Goal: Task Accomplishment & Management: Use online tool/utility

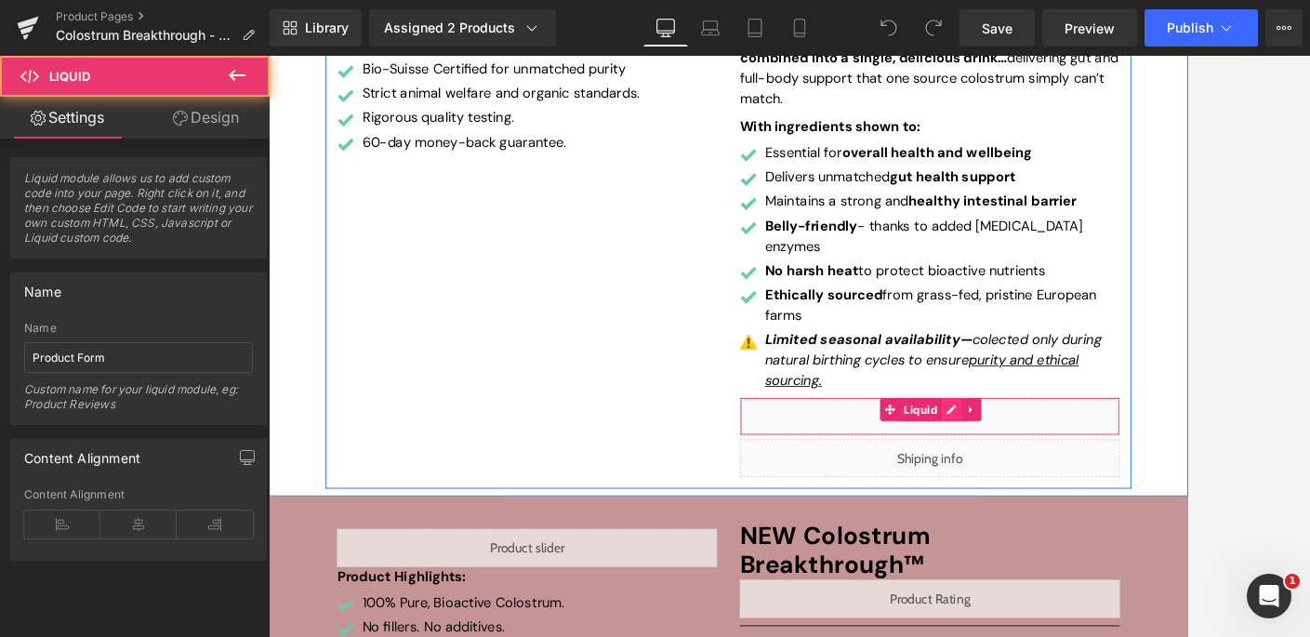
click at [1102, 474] on div "Liquid" at bounding box center [1077, 497] width 465 height 46
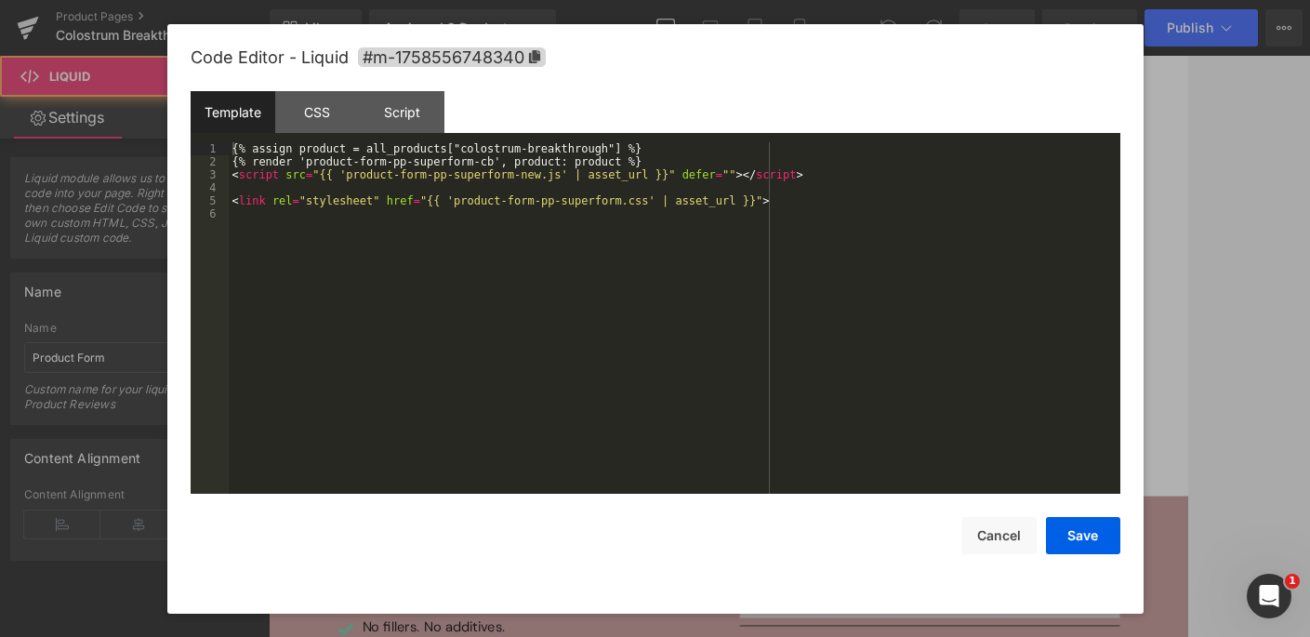
scroll to position [501, 0]
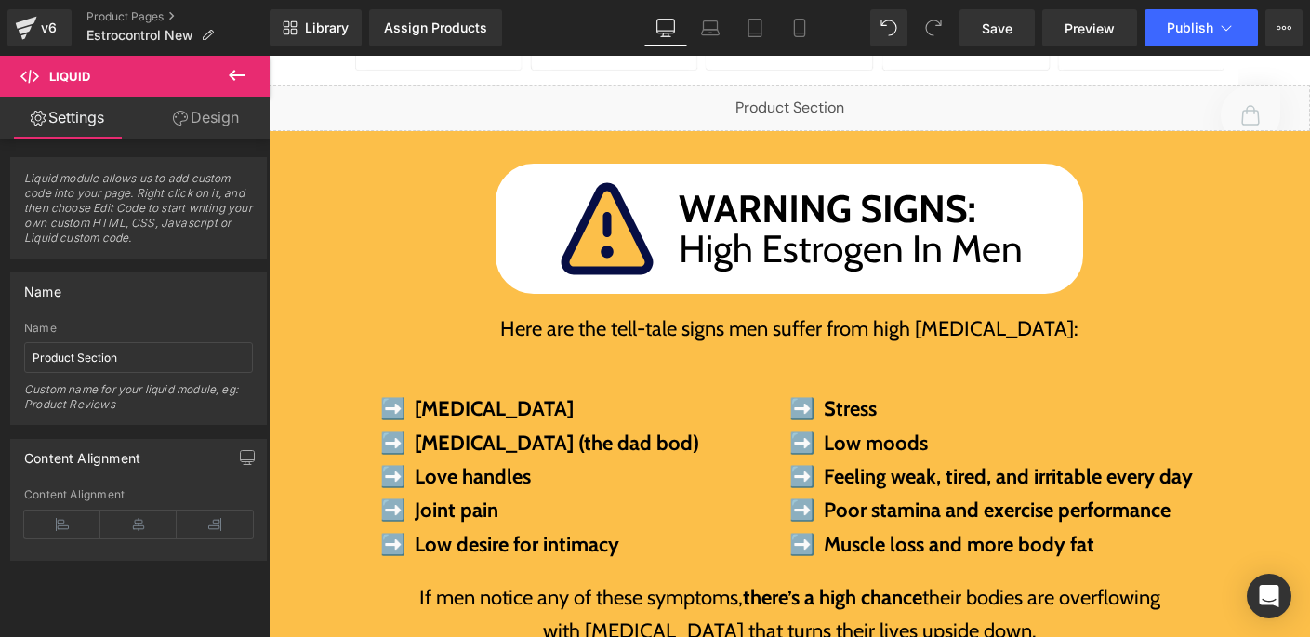
scroll to position [928, 0]
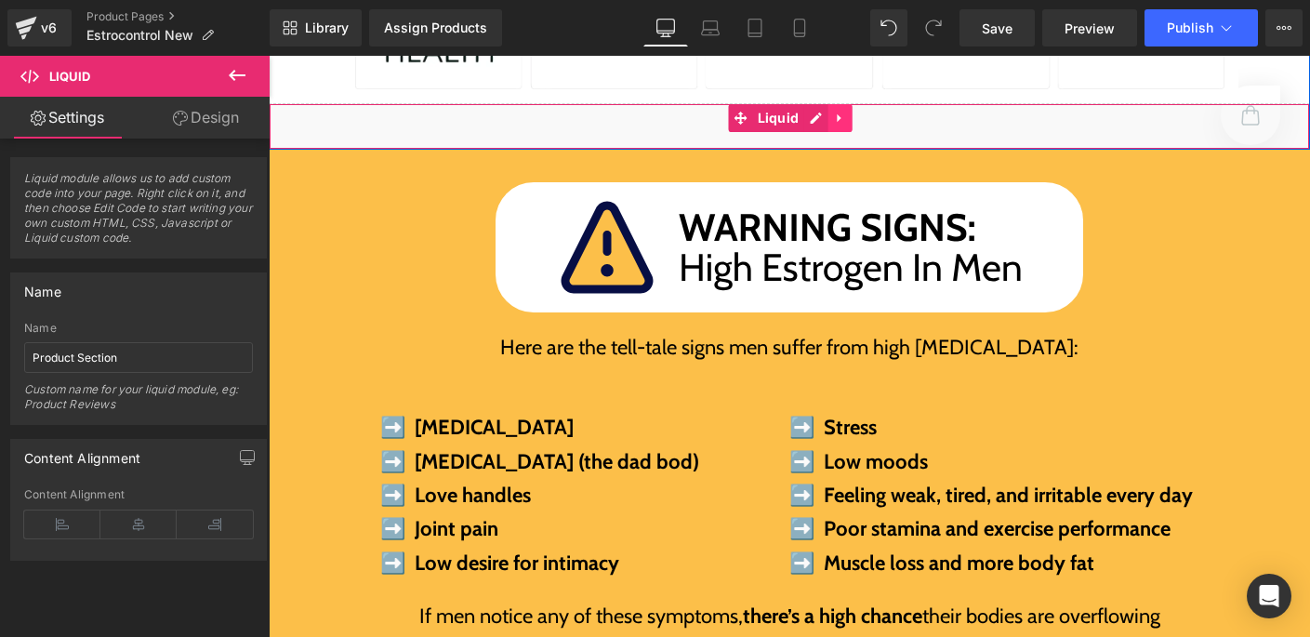
click at [834, 112] on icon at bounding box center [839, 119] width 13 height 14
click at [821, 112] on icon at bounding box center [827, 118] width 13 height 13
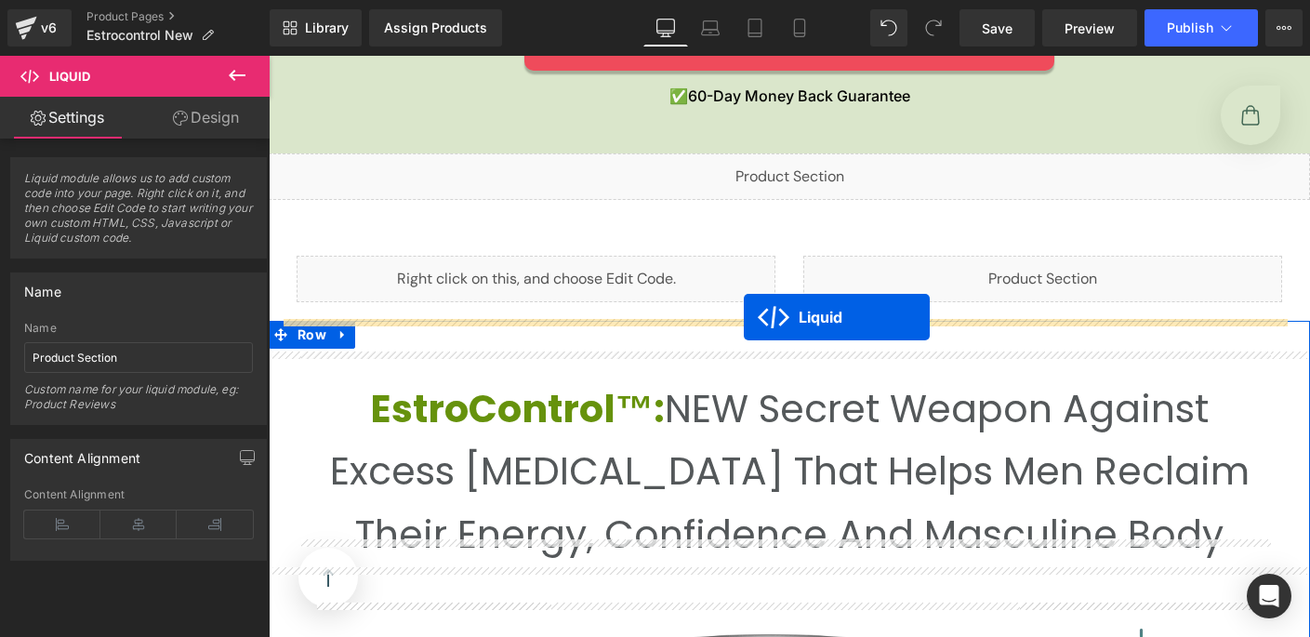
scroll to position [3392, 0]
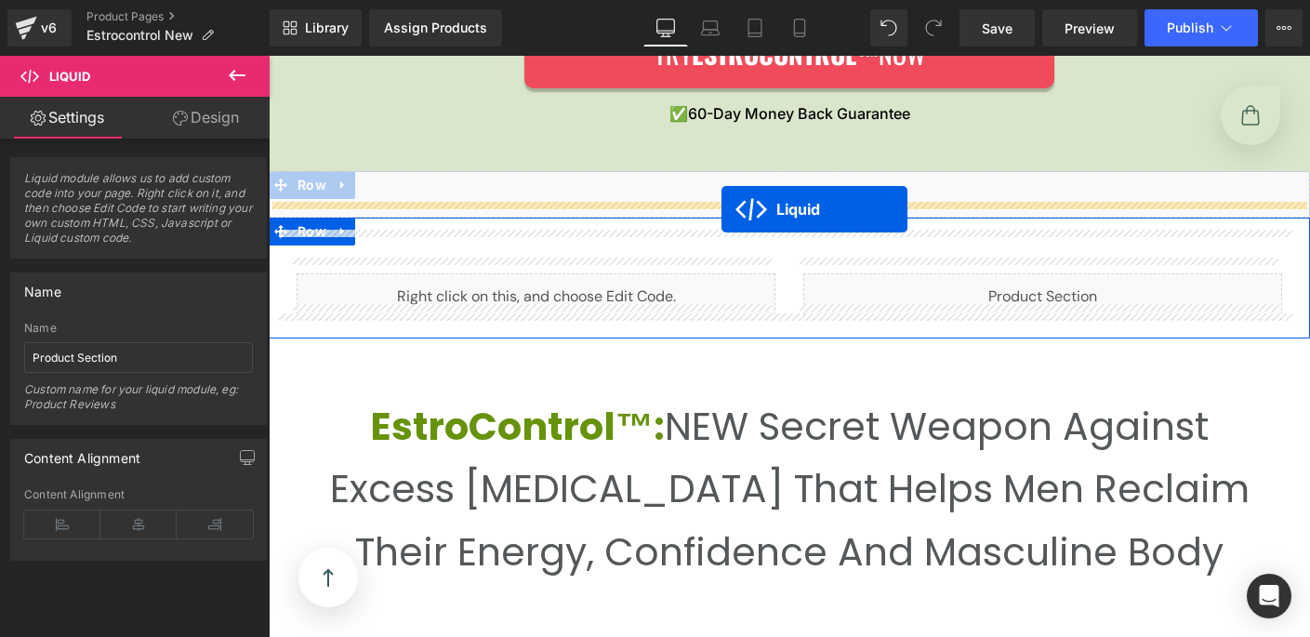
drag, startPoint x: 734, startPoint y: 152, endPoint x: 721, endPoint y: 208, distance: 57.3
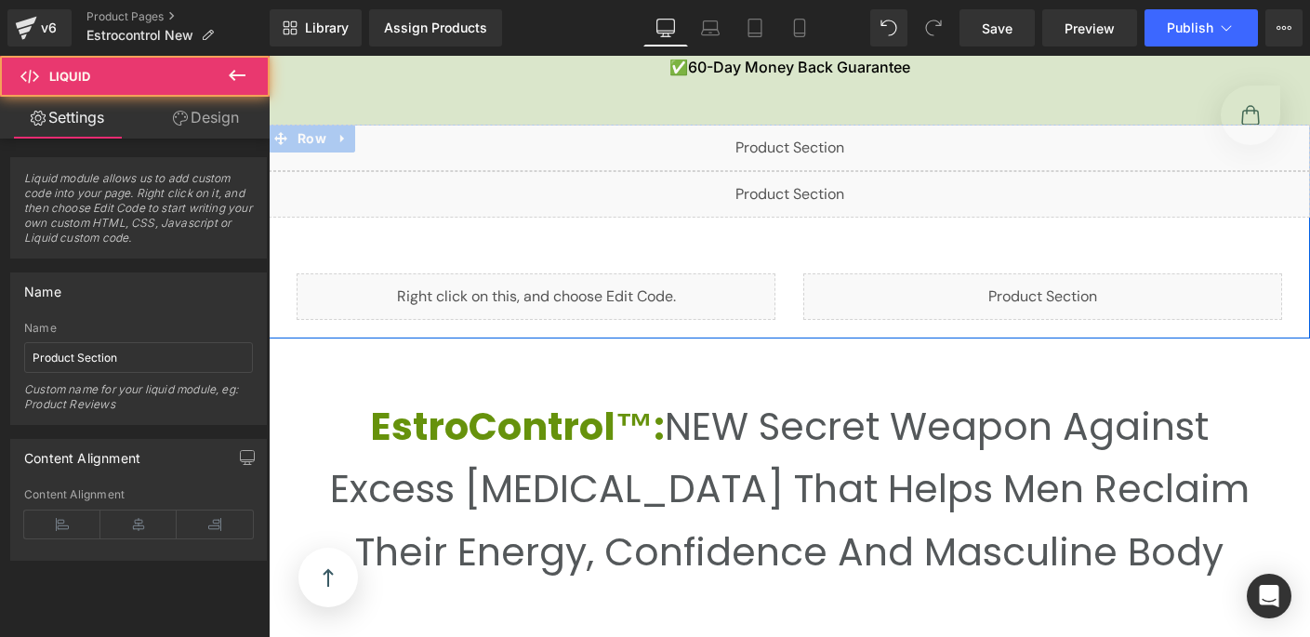
scroll to position [3346, 0]
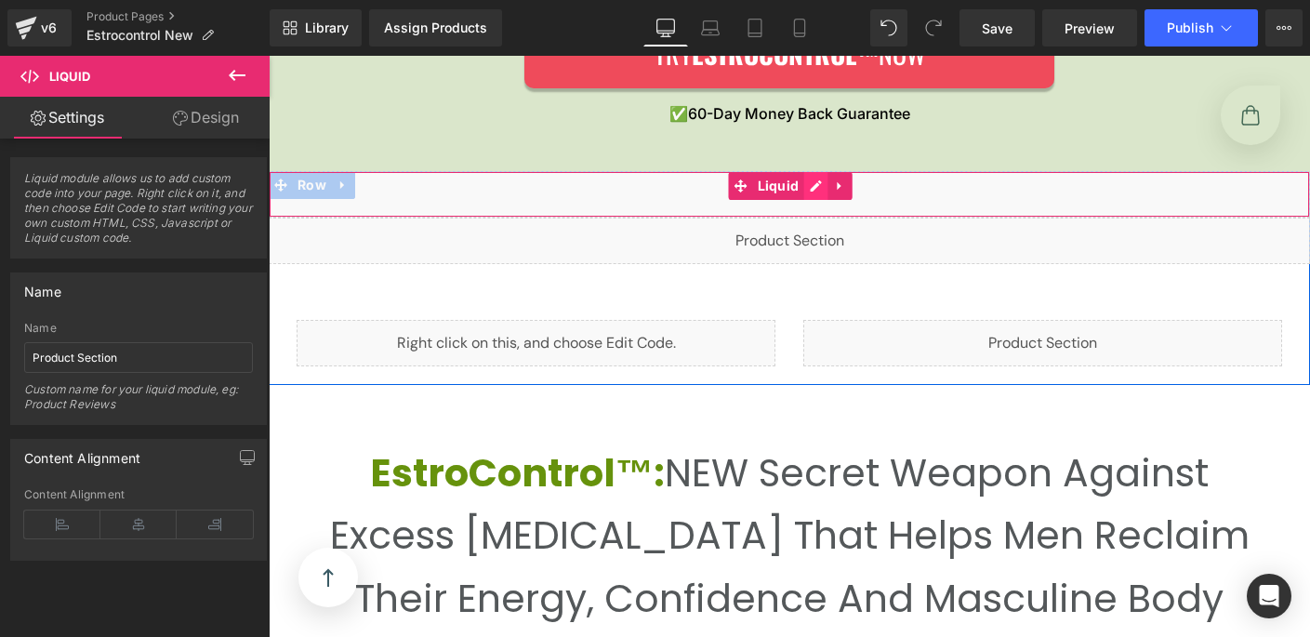
click at [806, 171] on div "Liquid" at bounding box center [789, 194] width 1041 height 46
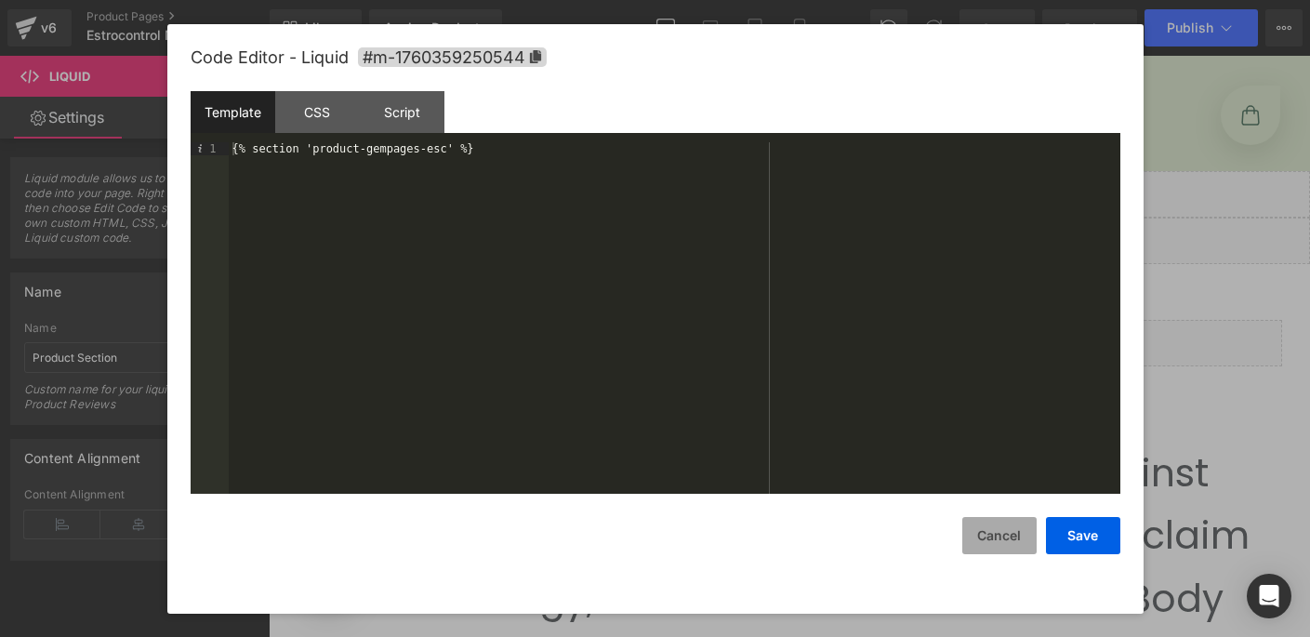
click at [985, 545] on button "Cancel" at bounding box center [999, 535] width 74 height 37
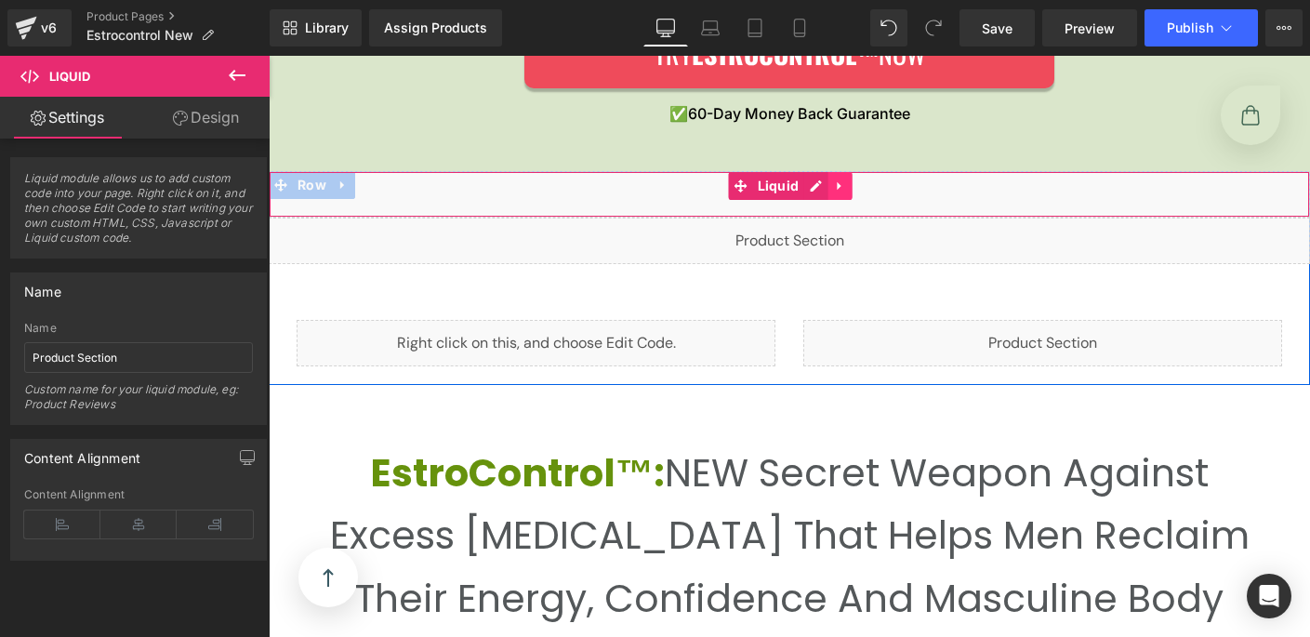
click at [838, 175] on link at bounding box center [839, 186] width 24 height 28
click at [845, 179] on icon at bounding box center [851, 185] width 13 height 13
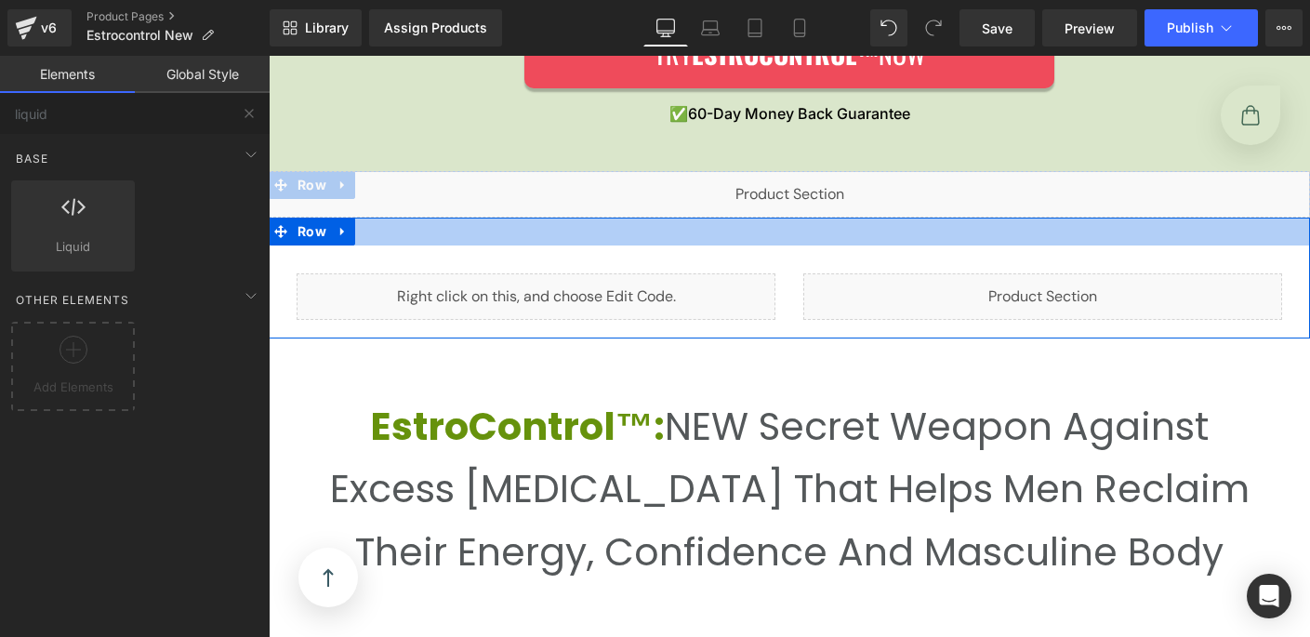
click at [726, 218] on div at bounding box center [789, 232] width 1041 height 28
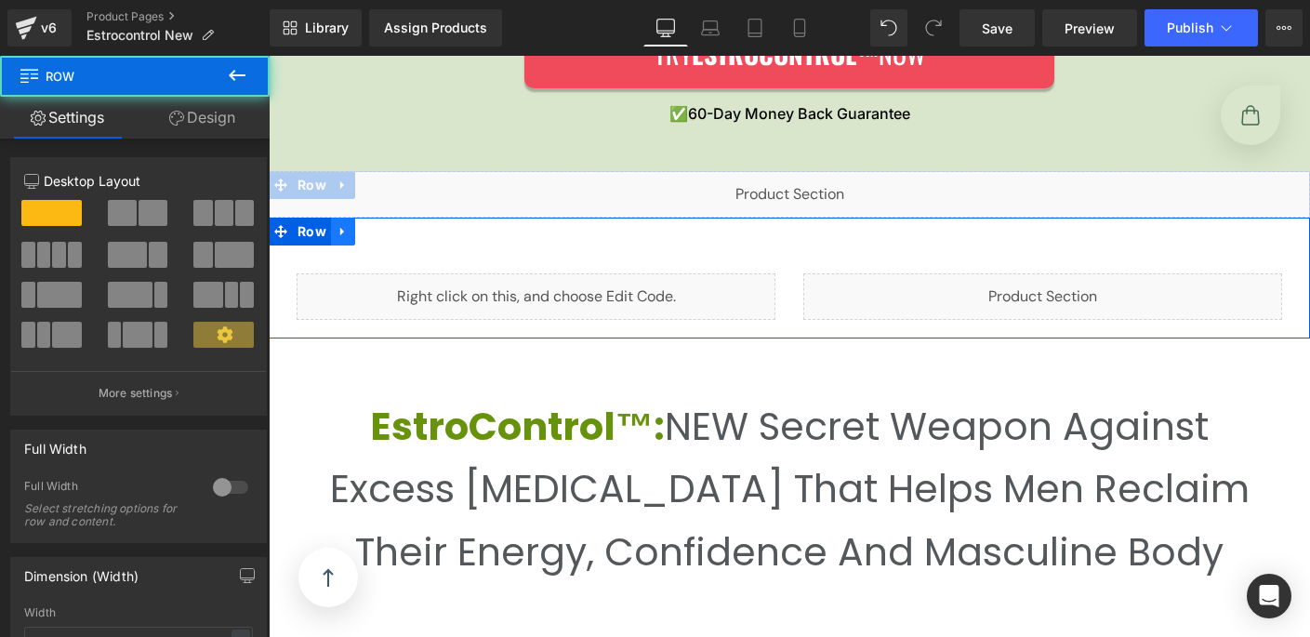
click at [337, 224] on icon at bounding box center [343, 231] width 13 height 14
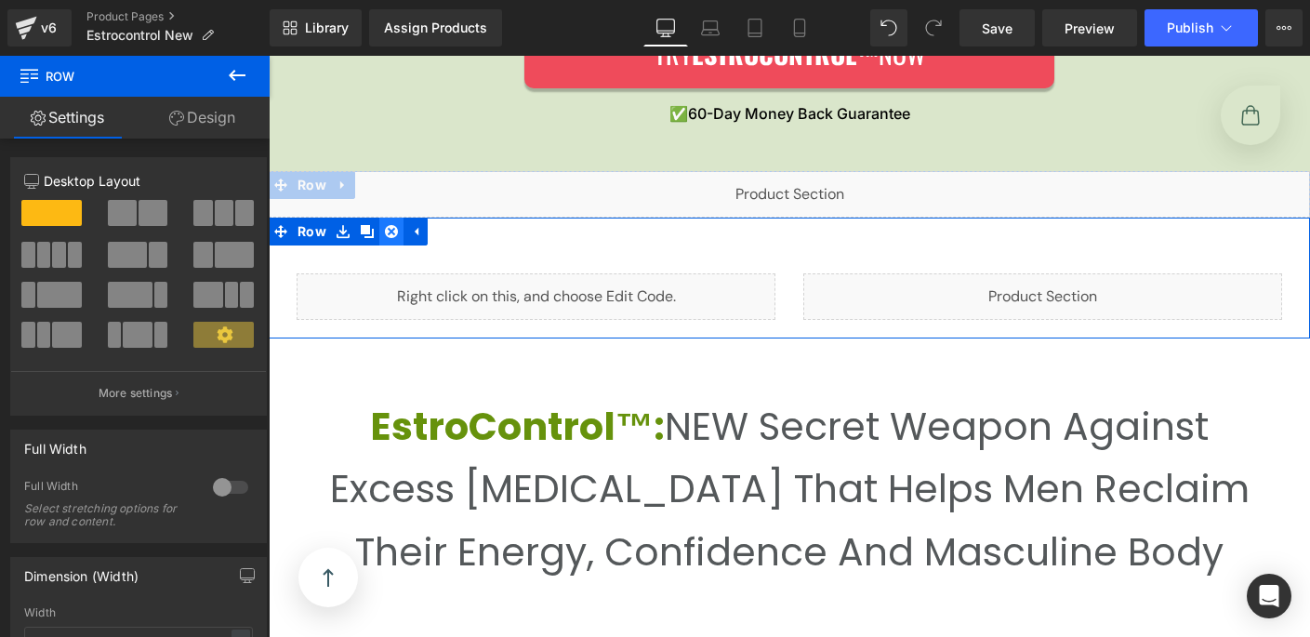
click at [385, 225] on icon at bounding box center [391, 231] width 13 height 13
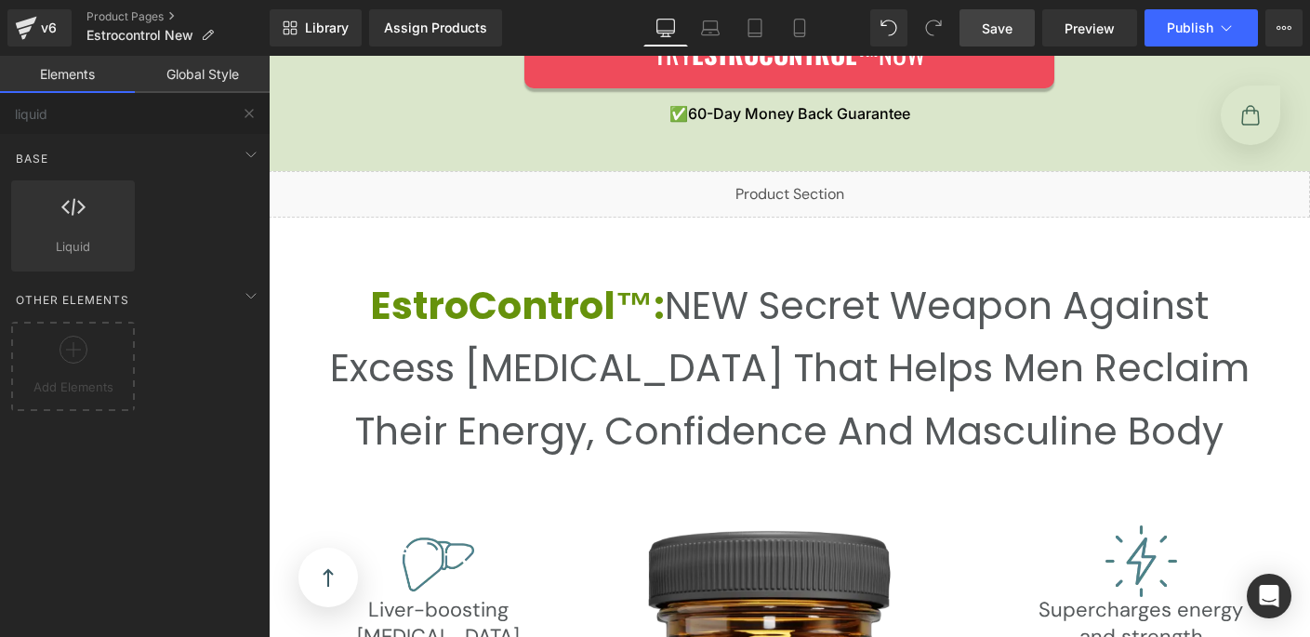
click at [1011, 31] on span "Save" at bounding box center [997, 29] width 31 height 20
click at [1085, 22] on span "Preview" at bounding box center [1089, 29] width 50 height 20
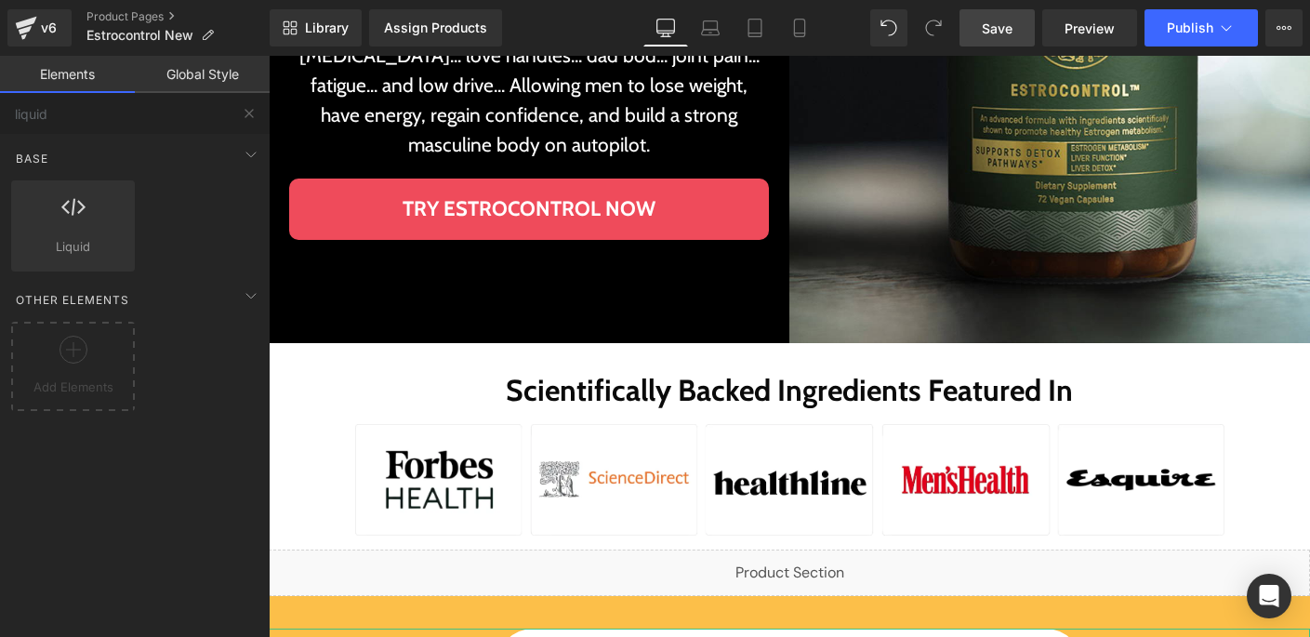
scroll to position [653, 0]
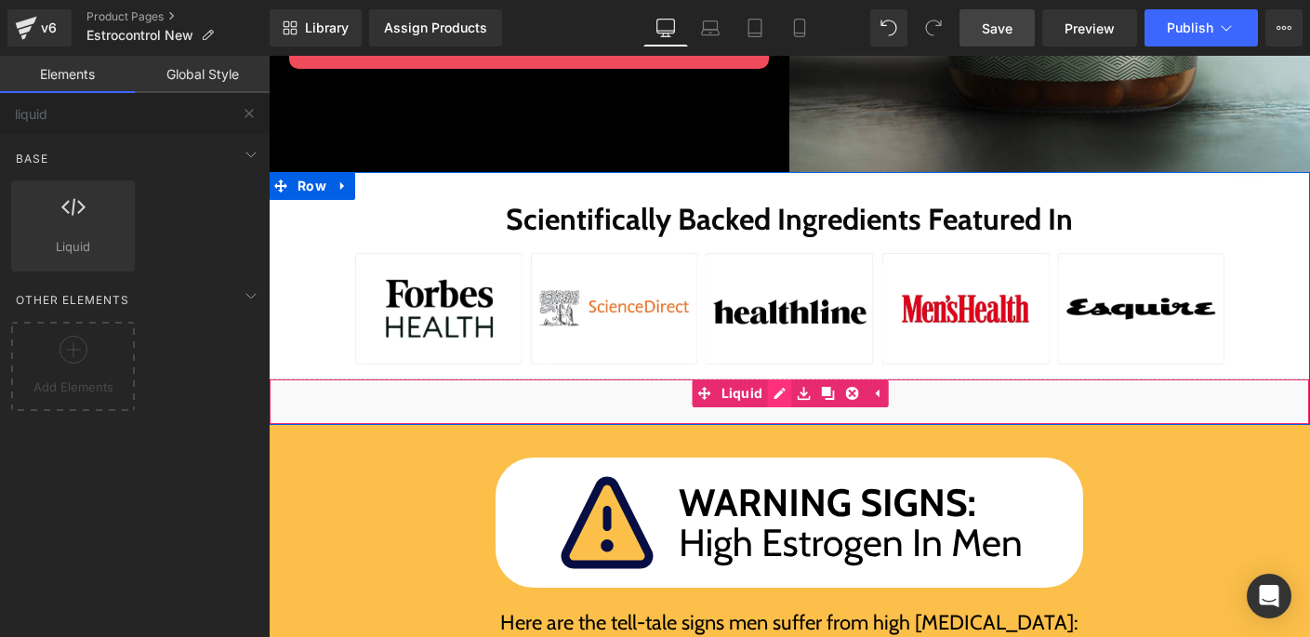
click at [772, 384] on div "Liquid" at bounding box center [789, 401] width 1041 height 46
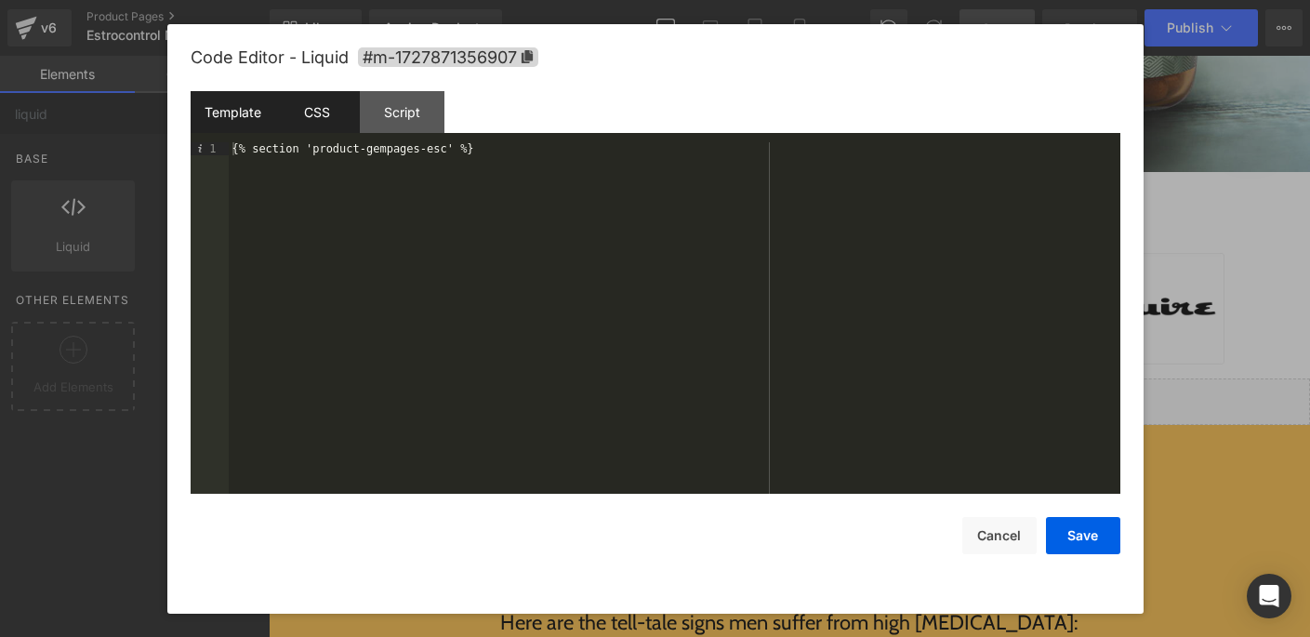
click at [321, 120] on div "CSS" at bounding box center [317, 112] width 85 height 42
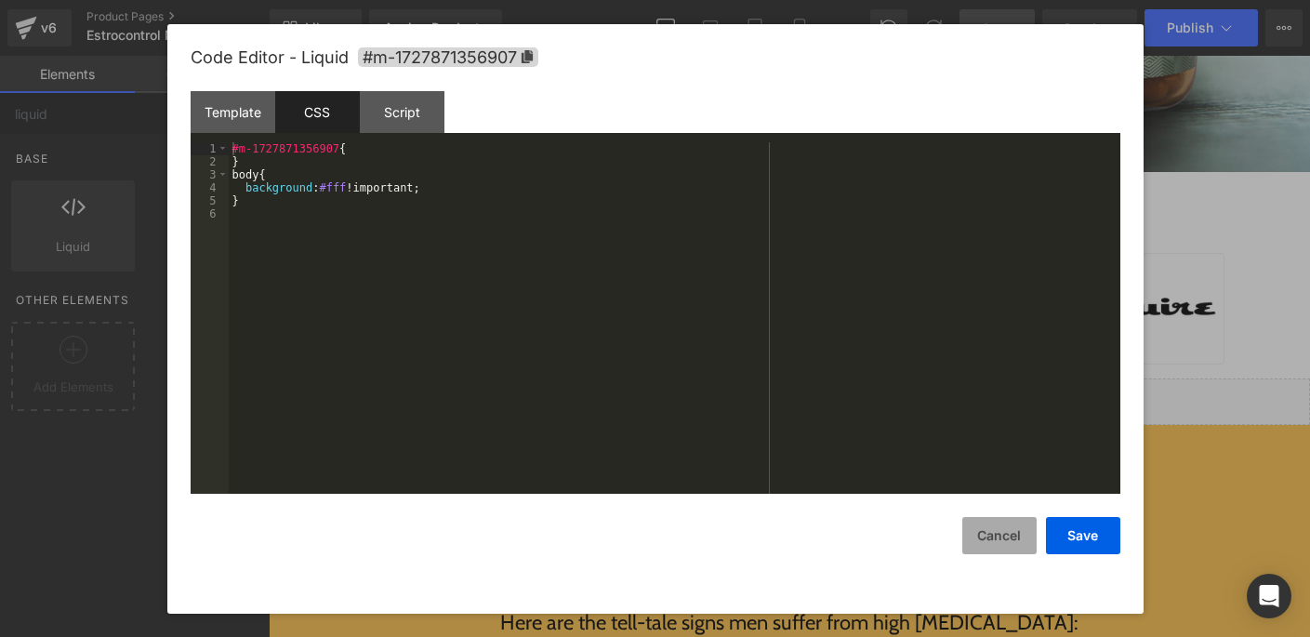
click at [1023, 542] on button "Cancel" at bounding box center [999, 535] width 74 height 37
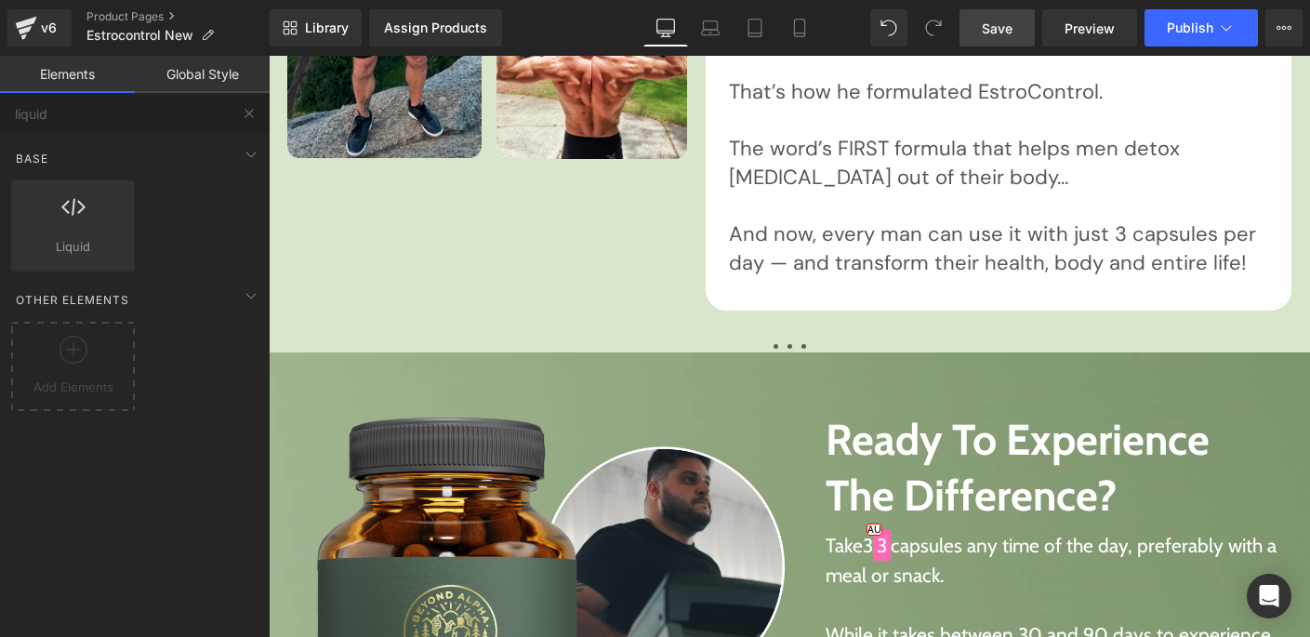
scroll to position [0, 0]
